Goal: Task Accomplishment & Management: Use online tool/utility

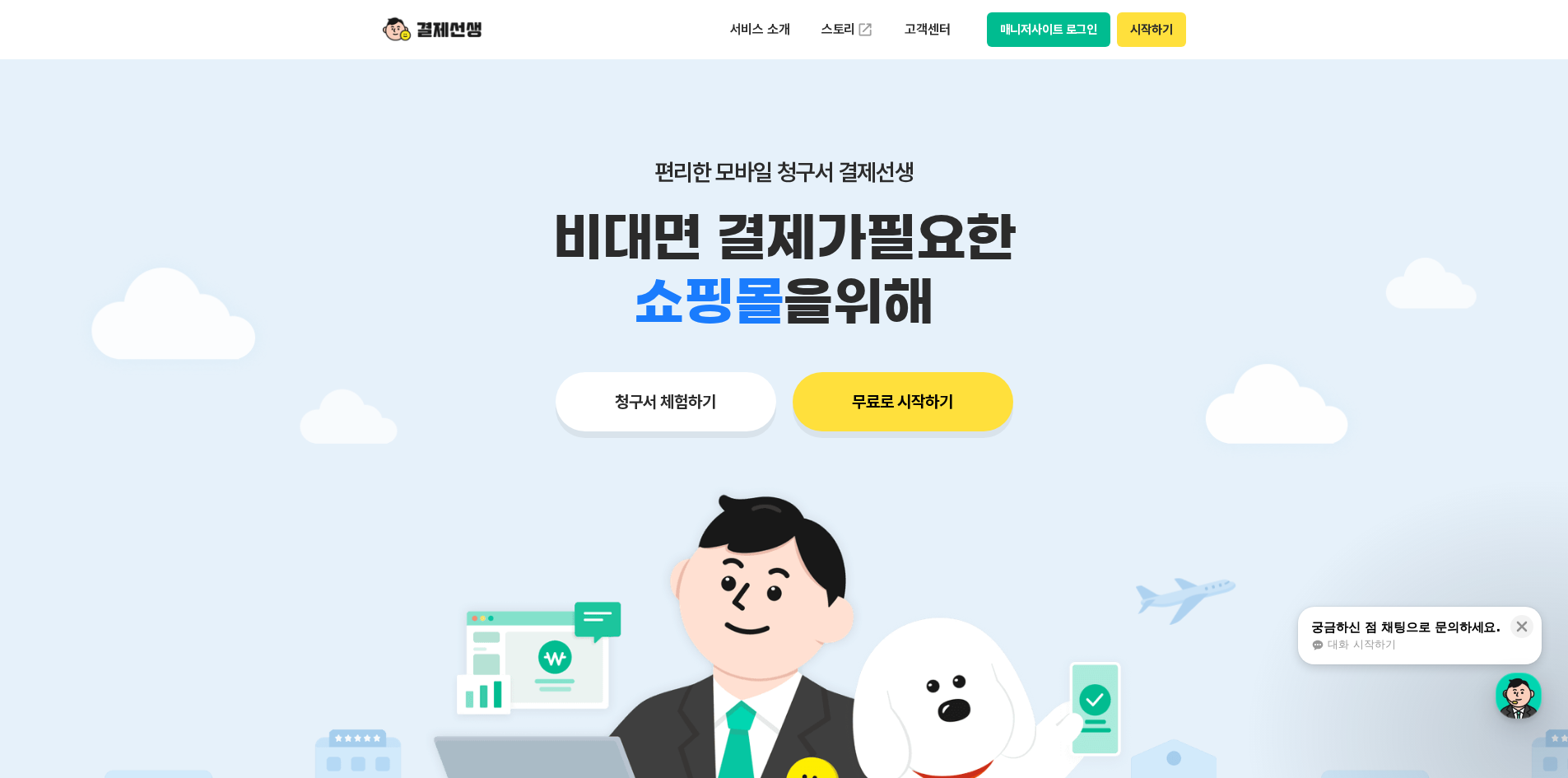
click at [1047, 39] on button "매니저사이트 로그인" at bounding box center [1049, 30] width 125 height 34
click at [616, 405] on button "청구서 체험하기" at bounding box center [666, 402] width 220 height 60
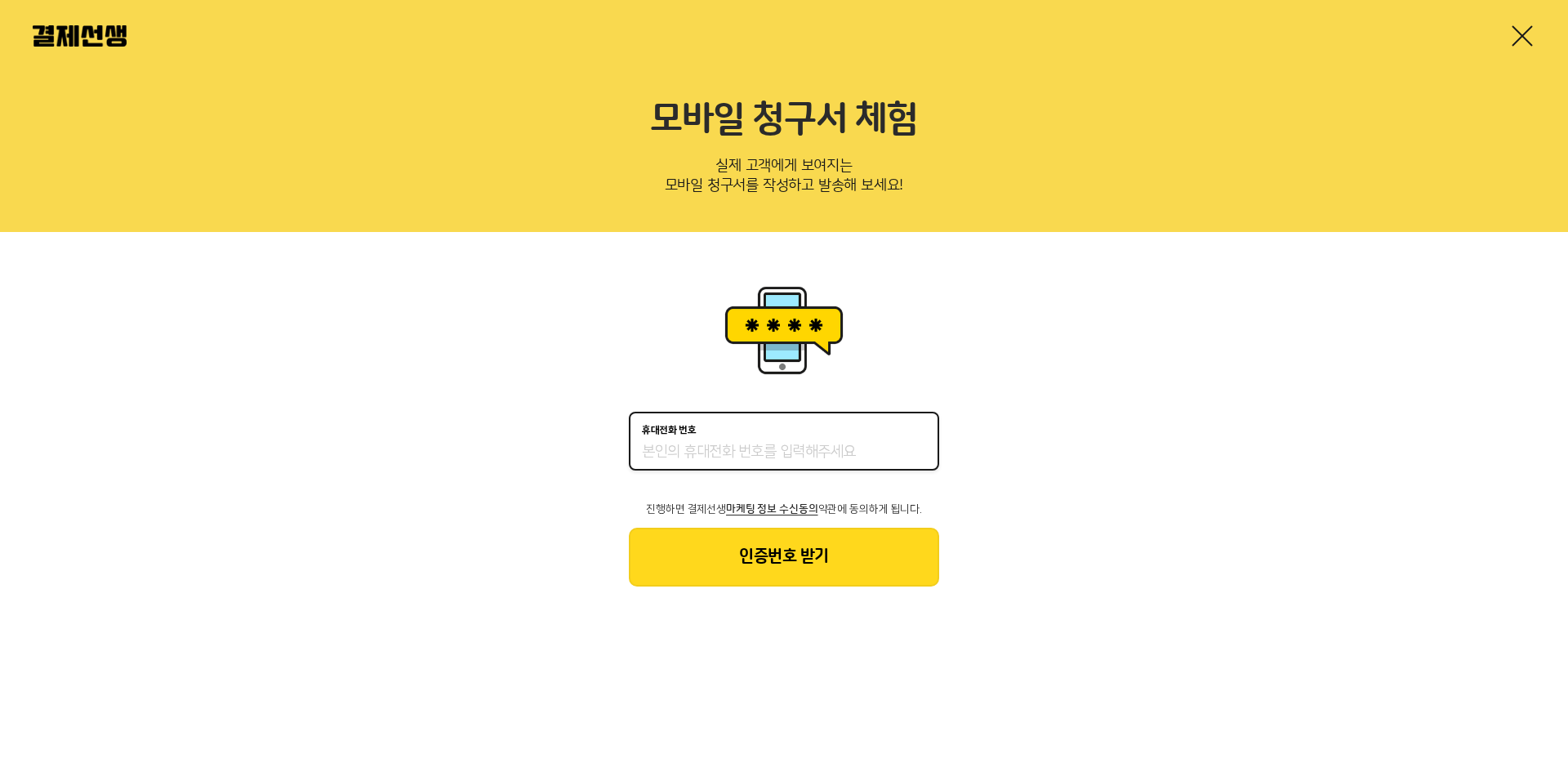
click at [680, 444] on input "휴대전화 번호" at bounding box center [784, 452] width 284 height 20
click at [721, 450] on input "휴대전화 번호" at bounding box center [784, 452] width 284 height 20
type input "01055390822"
click at [770, 569] on button "인증번호 받기" at bounding box center [784, 557] width 311 height 59
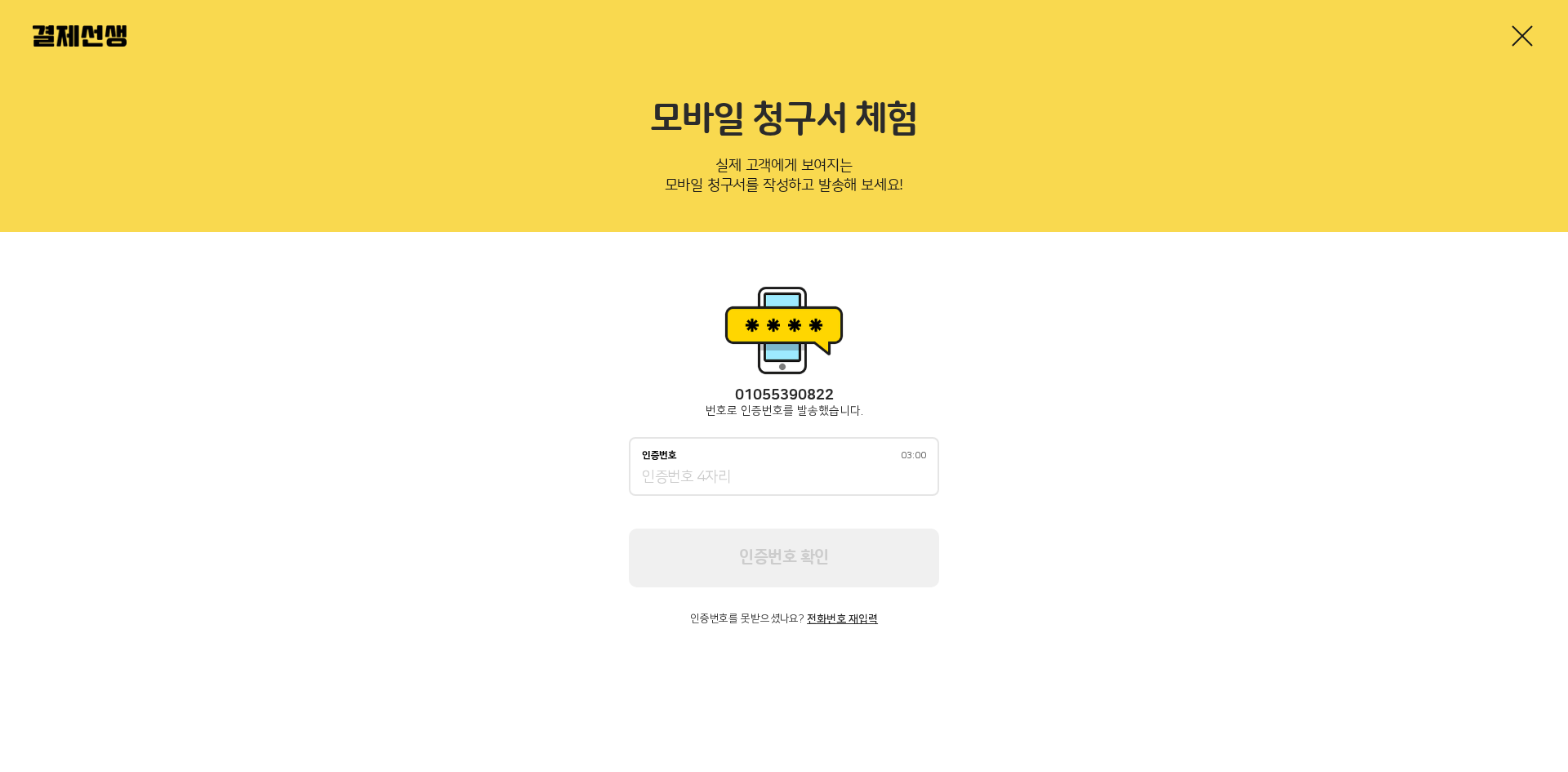
click at [739, 473] on input "인증번호 03:00" at bounding box center [784, 478] width 284 height 20
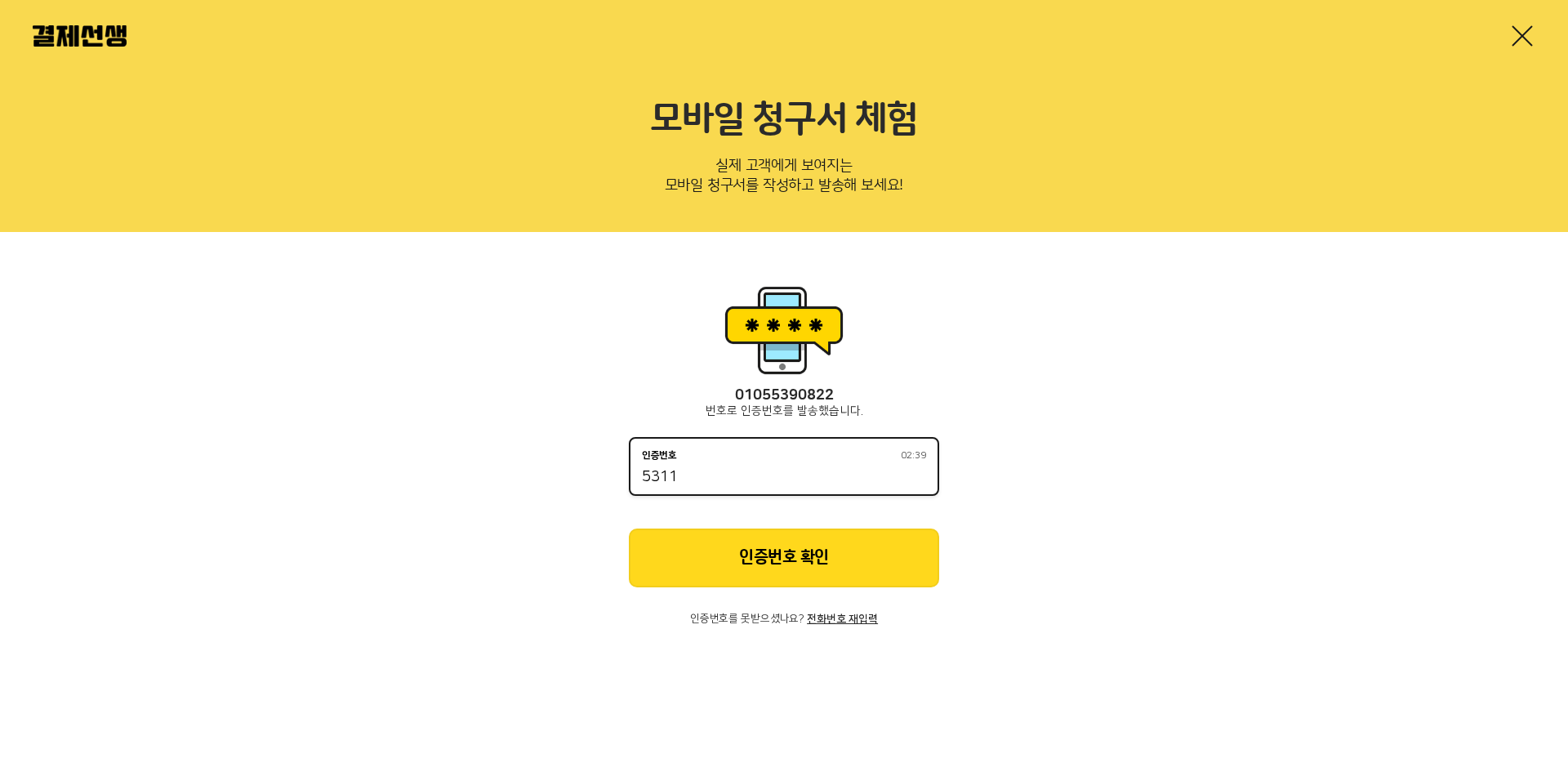
type input "5311"
click at [742, 565] on button "인증번호 확인" at bounding box center [784, 558] width 311 height 59
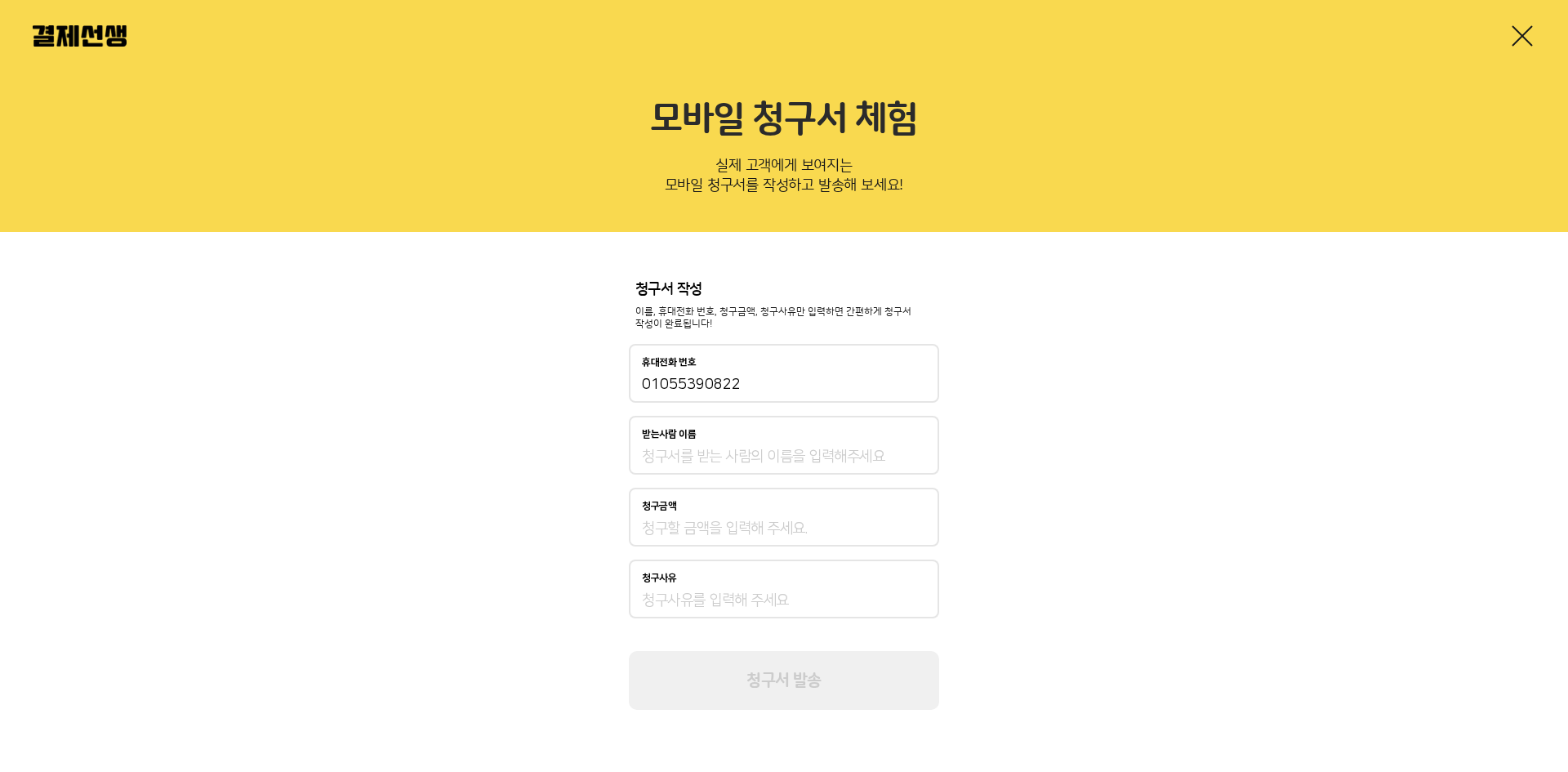
click at [743, 454] on input "받는사람 이름" at bounding box center [784, 457] width 284 height 20
type input "[PERSON_NAME]"
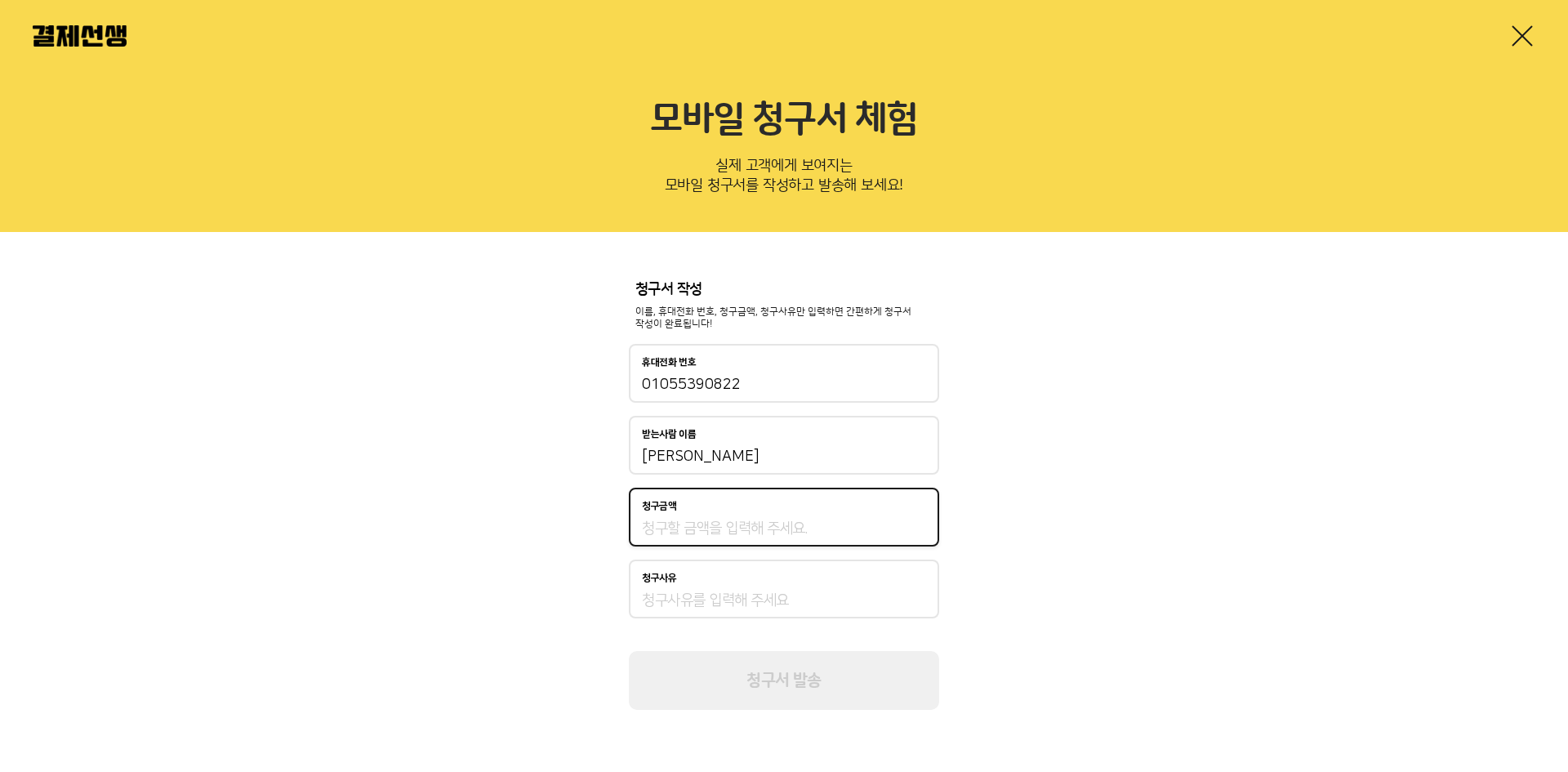
click at [767, 524] on input "청구금액" at bounding box center [784, 528] width 284 height 20
type input "10,000"
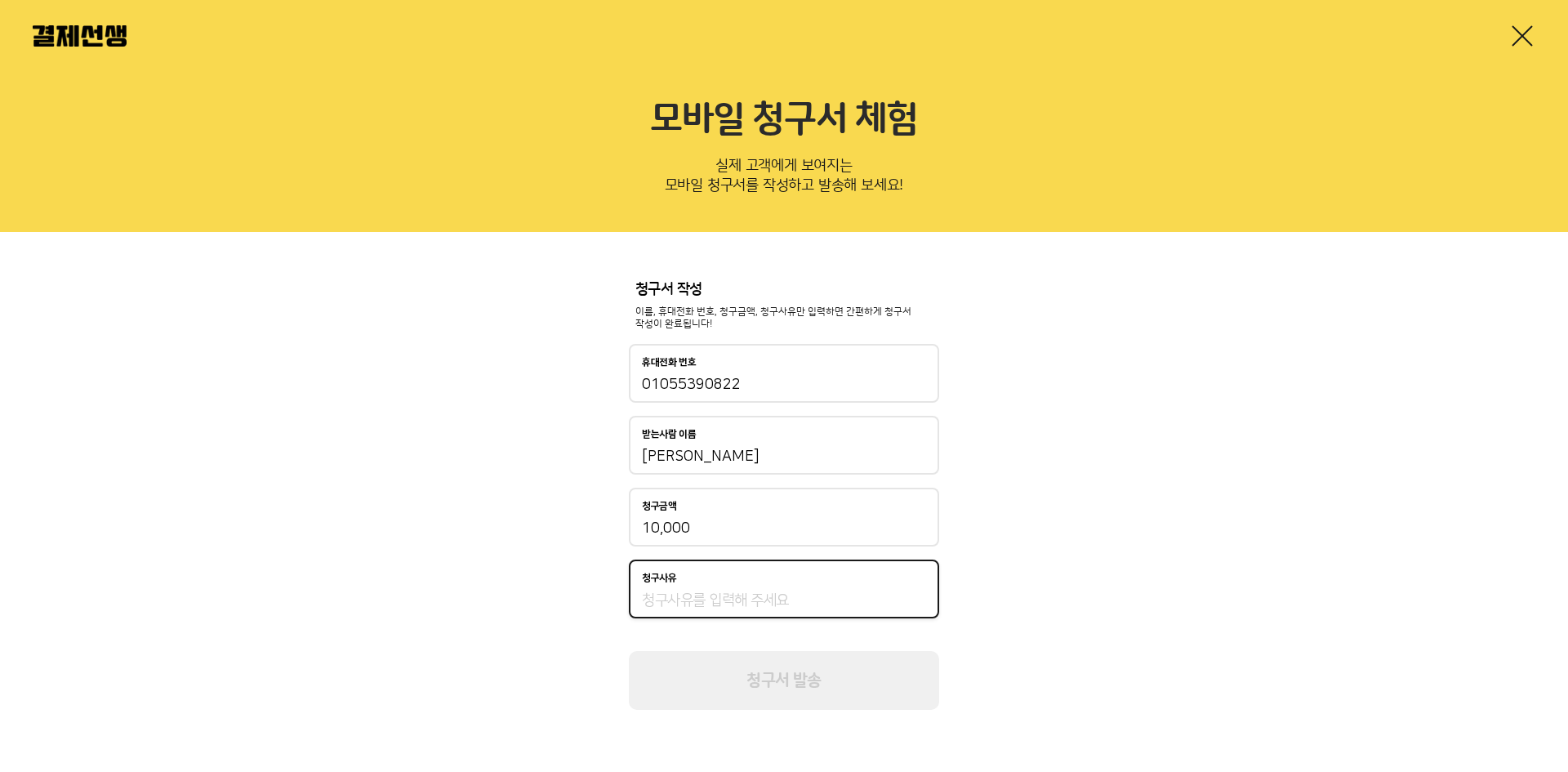
click at [761, 596] on input "청구사유" at bounding box center [784, 600] width 284 height 20
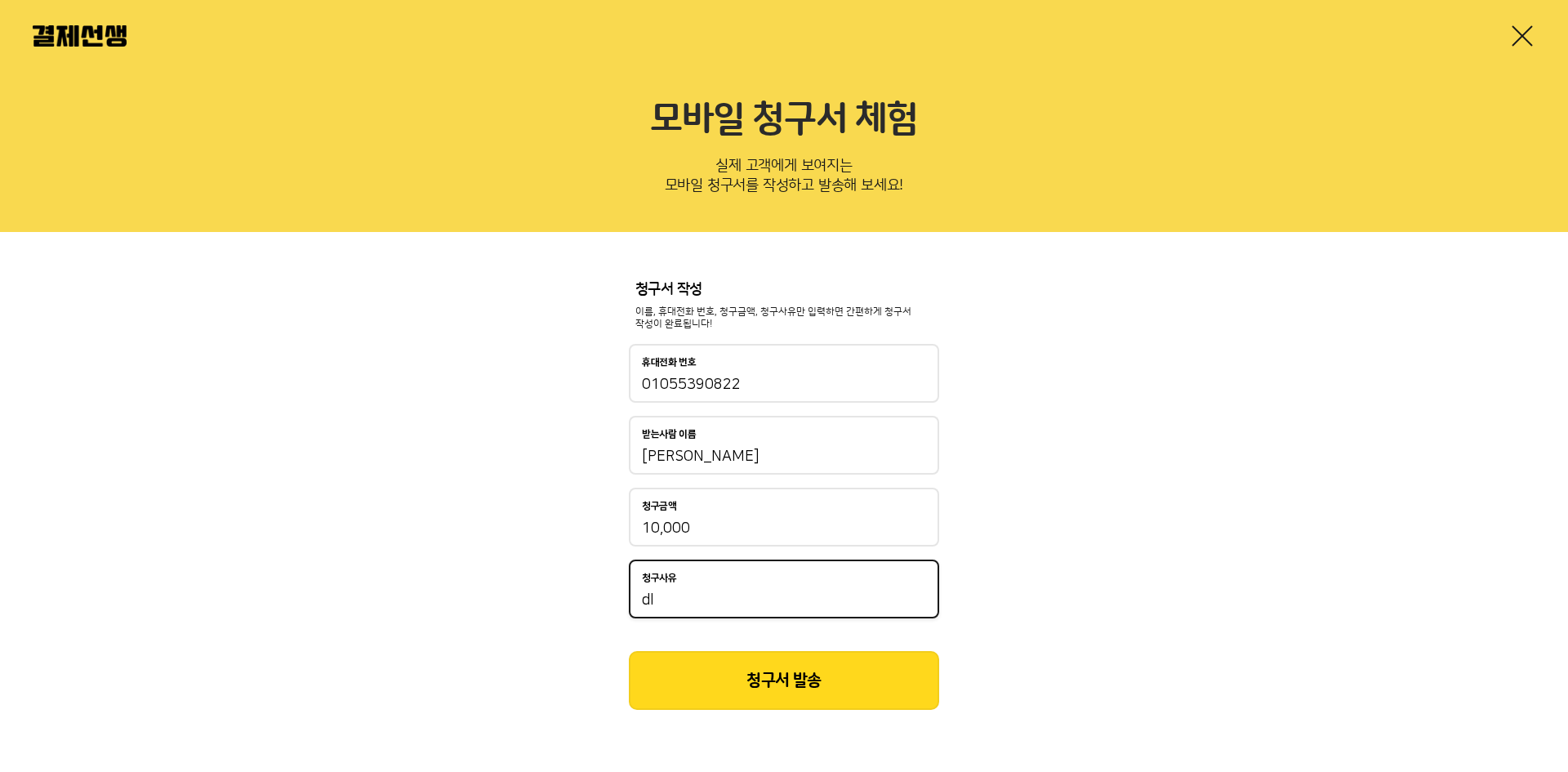
type input "d"
type input "[DEMOGRAPHIC_DATA]"
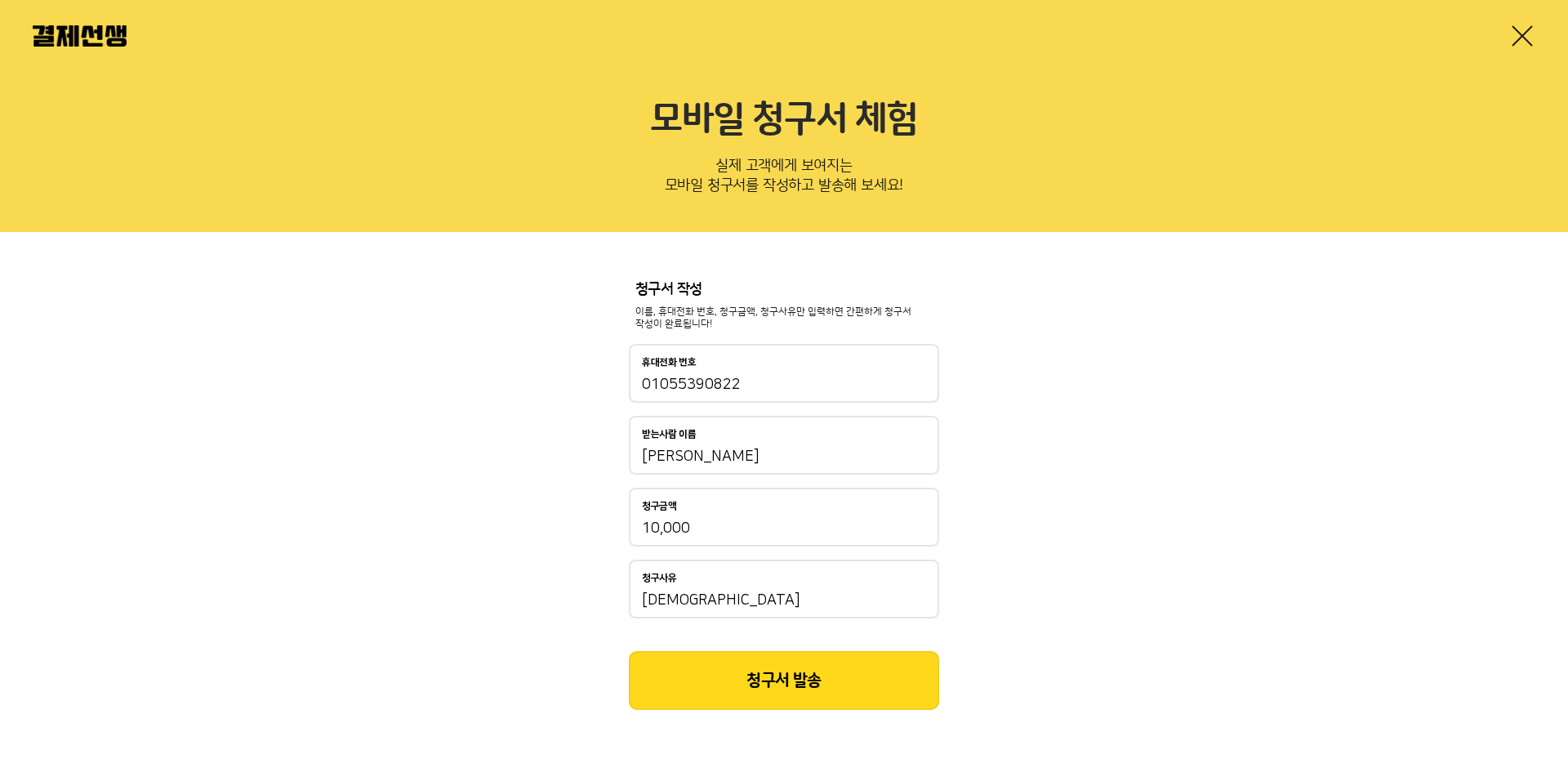
click at [794, 693] on button "청구서 발송" at bounding box center [784, 681] width 311 height 59
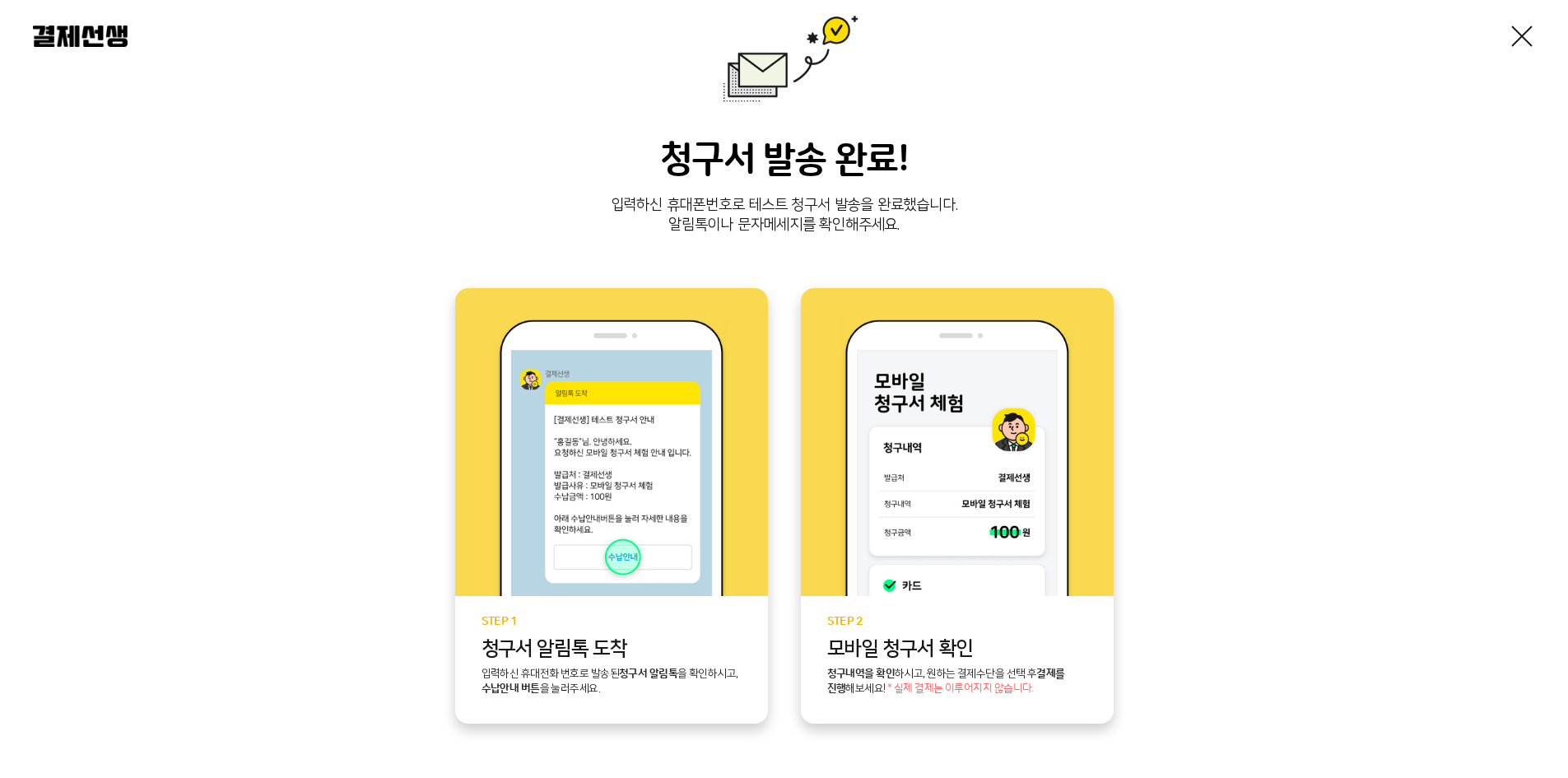
scroll to position [247, 0]
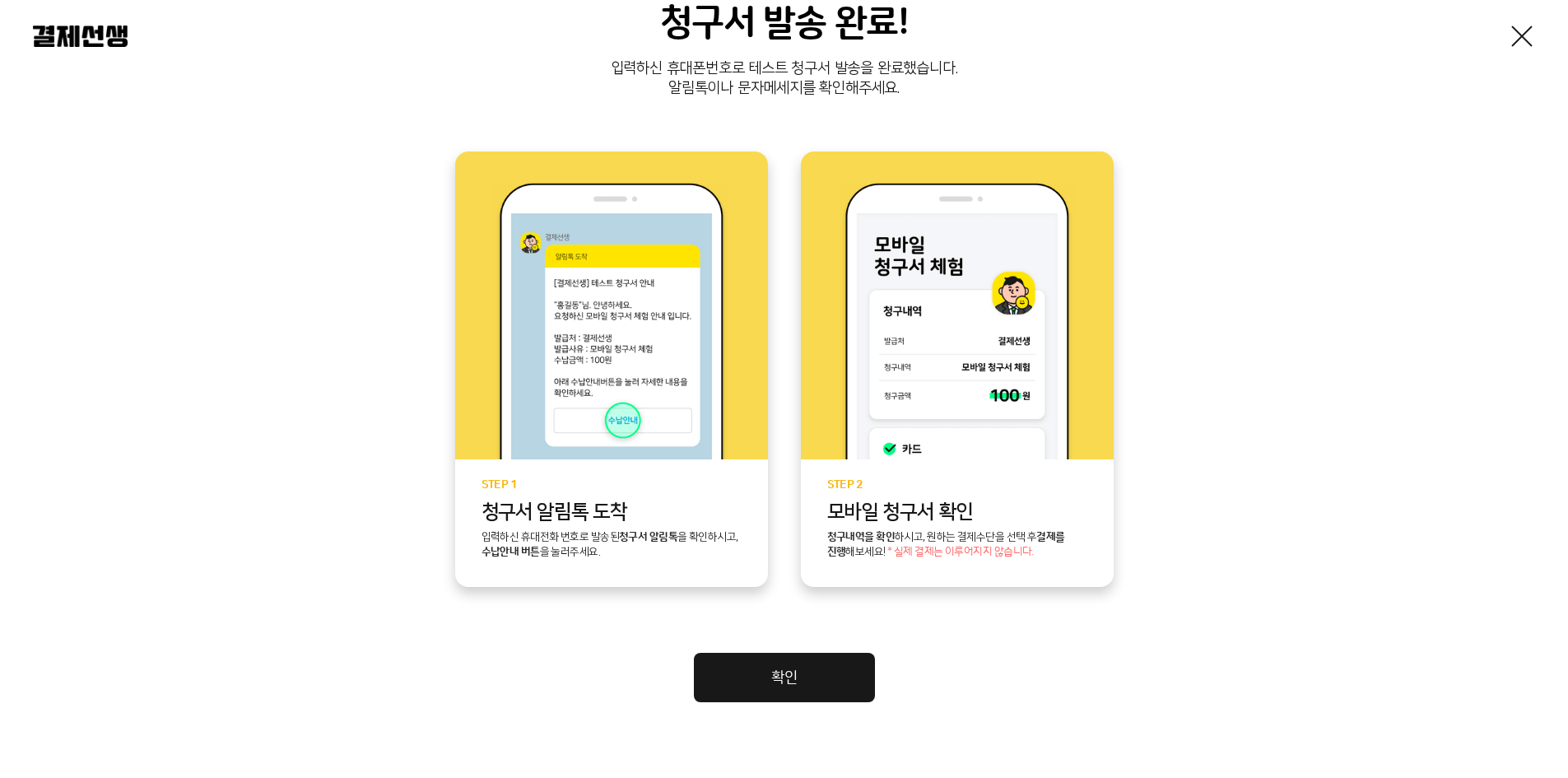
click at [822, 687] on link "확인" at bounding box center [784, 677] width 181 height 50
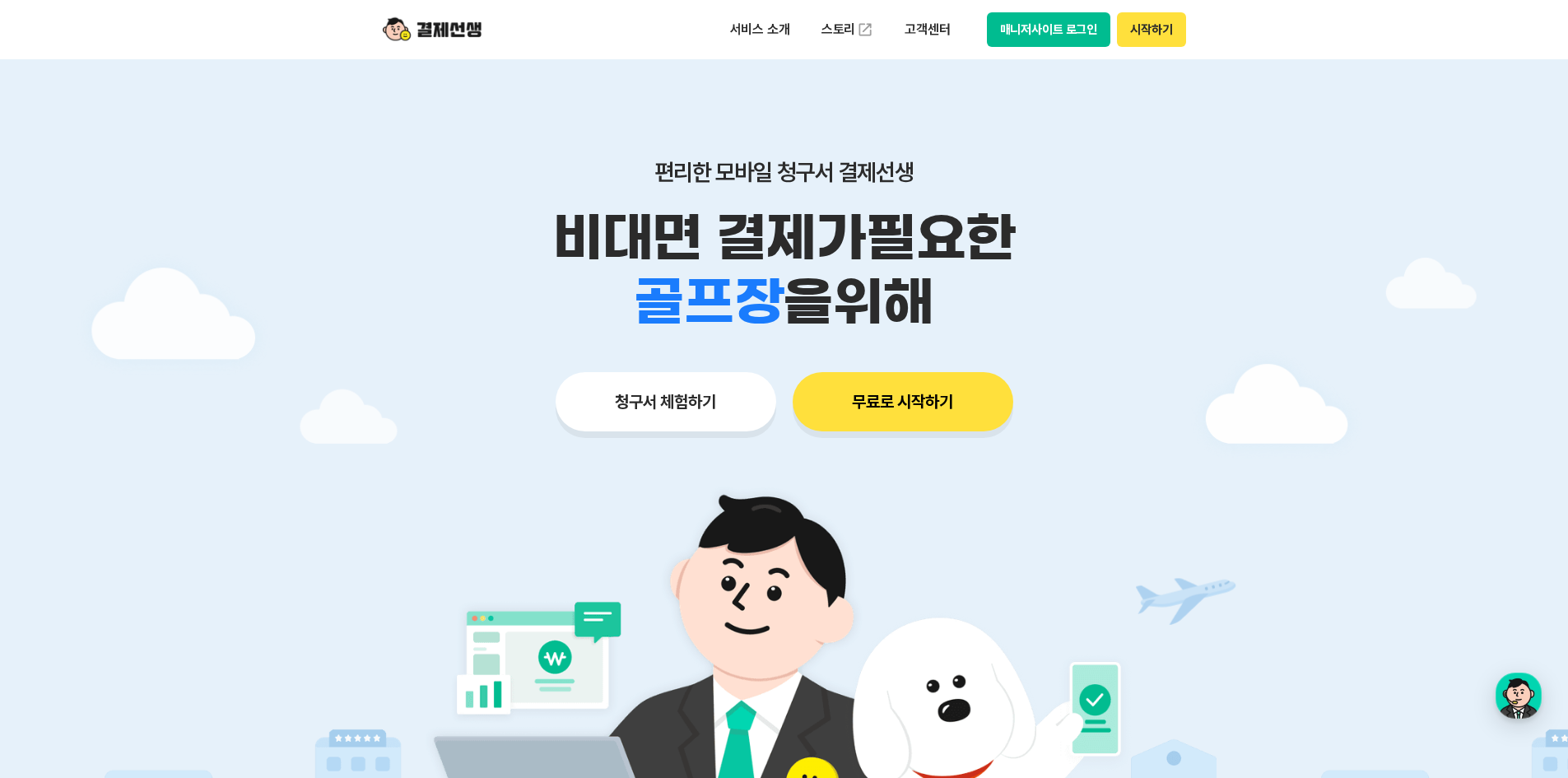
click at [1146, 38] on button "시작하기" at bounding box center [1151, 30] width 69 height 34
click at [1033, 39] on button "매니저사이트 로그인" at bounding box center [1049, 30] width 125 height 34
